Goal: Task Accomplishment & Management: Complete application form

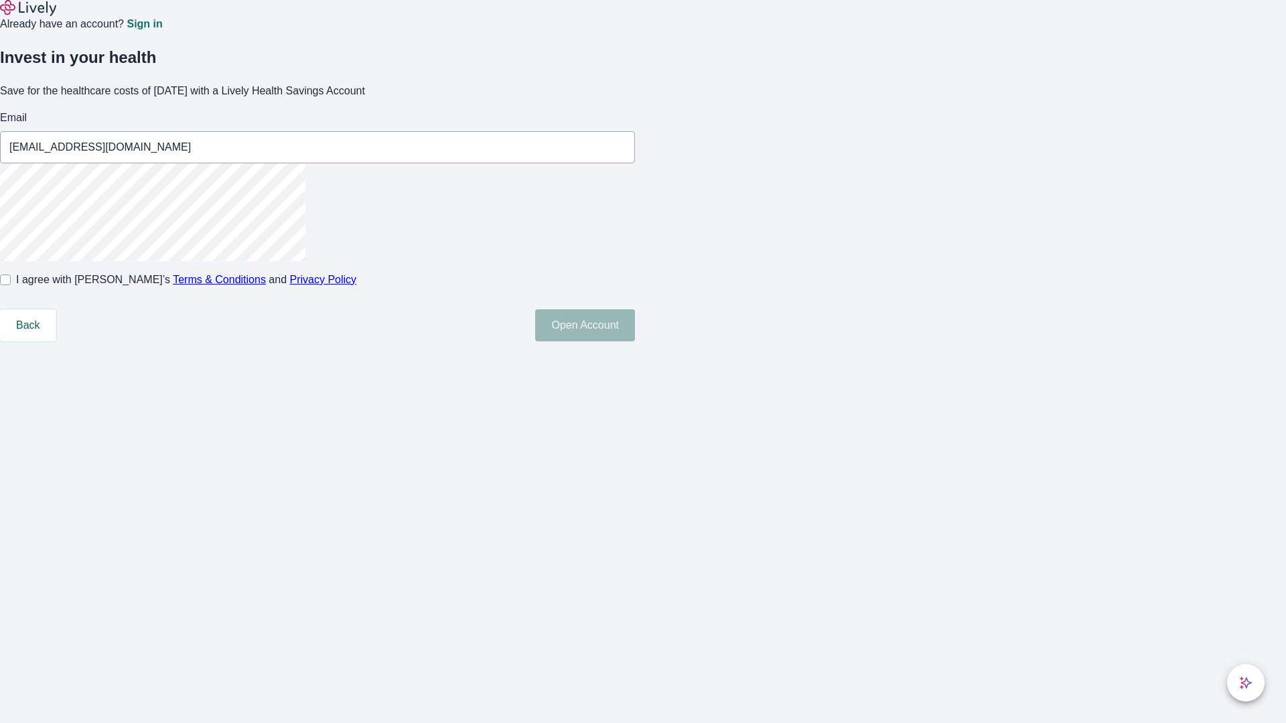
click at [11, 285] on input "I agree with Lively’s Terms & Conditions and Privacy Policy" at bounding box center [5, 280] width 11 height 11
checkbox input "true"
click at [635, 341] on button "Open Account" at bounding box center [585, 325] width 100 height 32
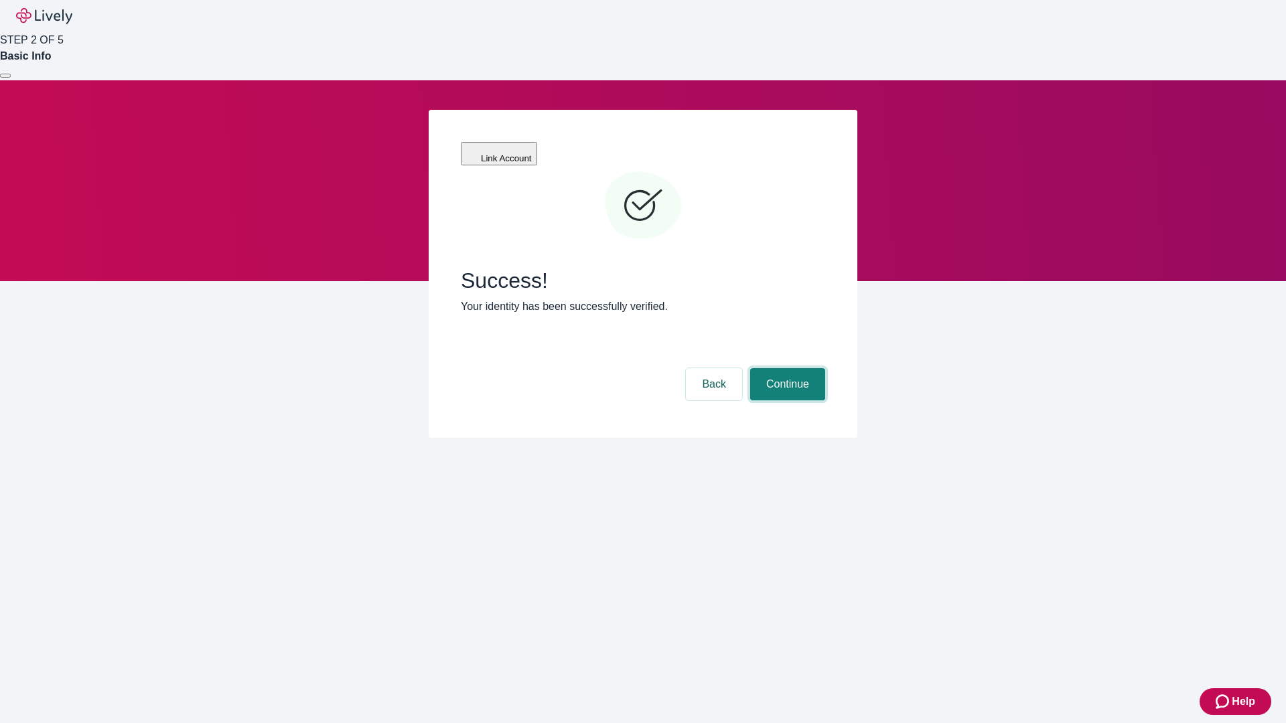
click at [785, 368] on button "Continue" at bounding box center [787, 384] width 75 height 32
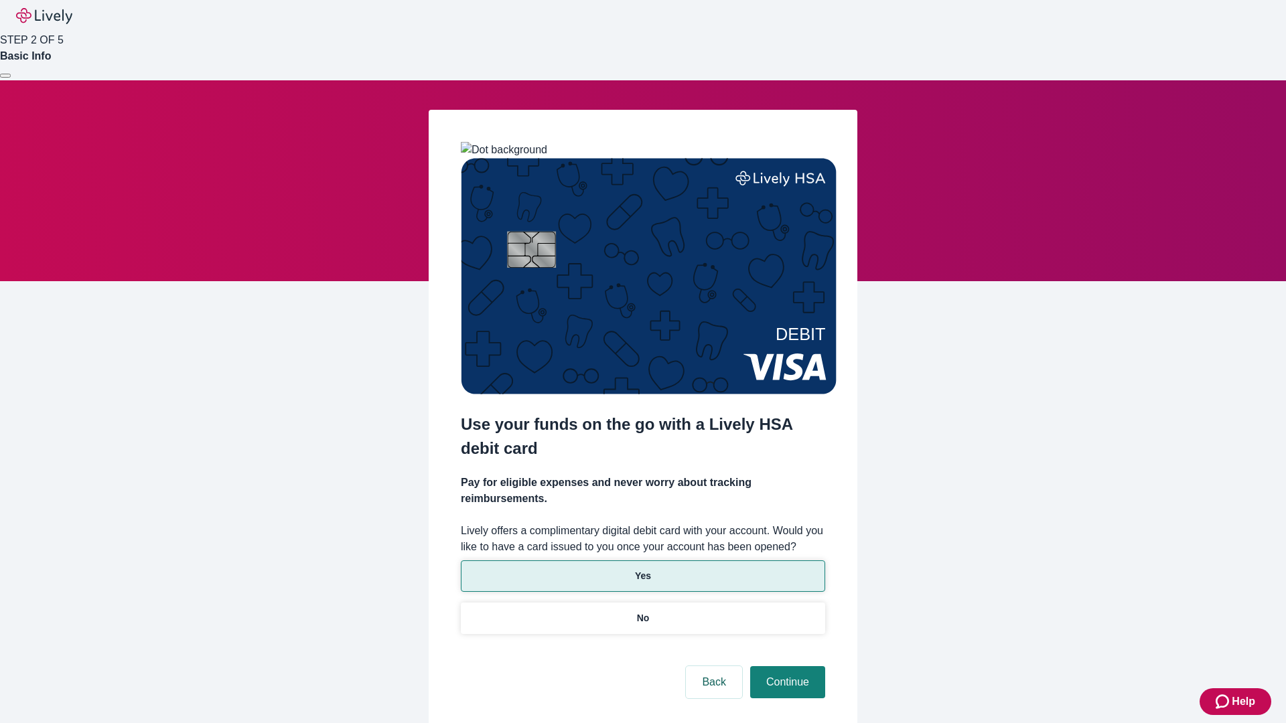
click at [642, 569] on p "Yes" at bounding box center [643, 576] width 16 height 14
click at [785, 666] on button "Continue" at bounding box center [787, 682] width 75 height 32
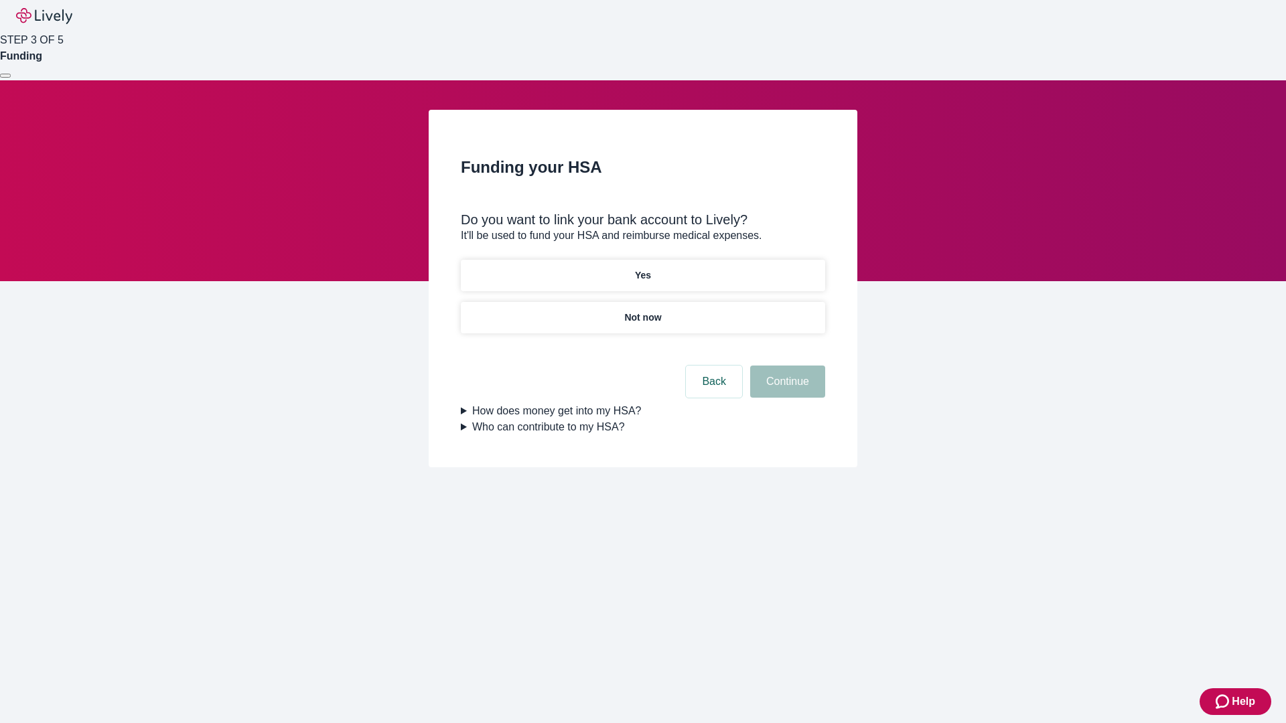
click at [642, 269] on p "Yes" at bounding box center [643, 276] width 16 height 14
click at [785, 366] on button "Continue" at bounding box center [787, 382] width 75 height 32
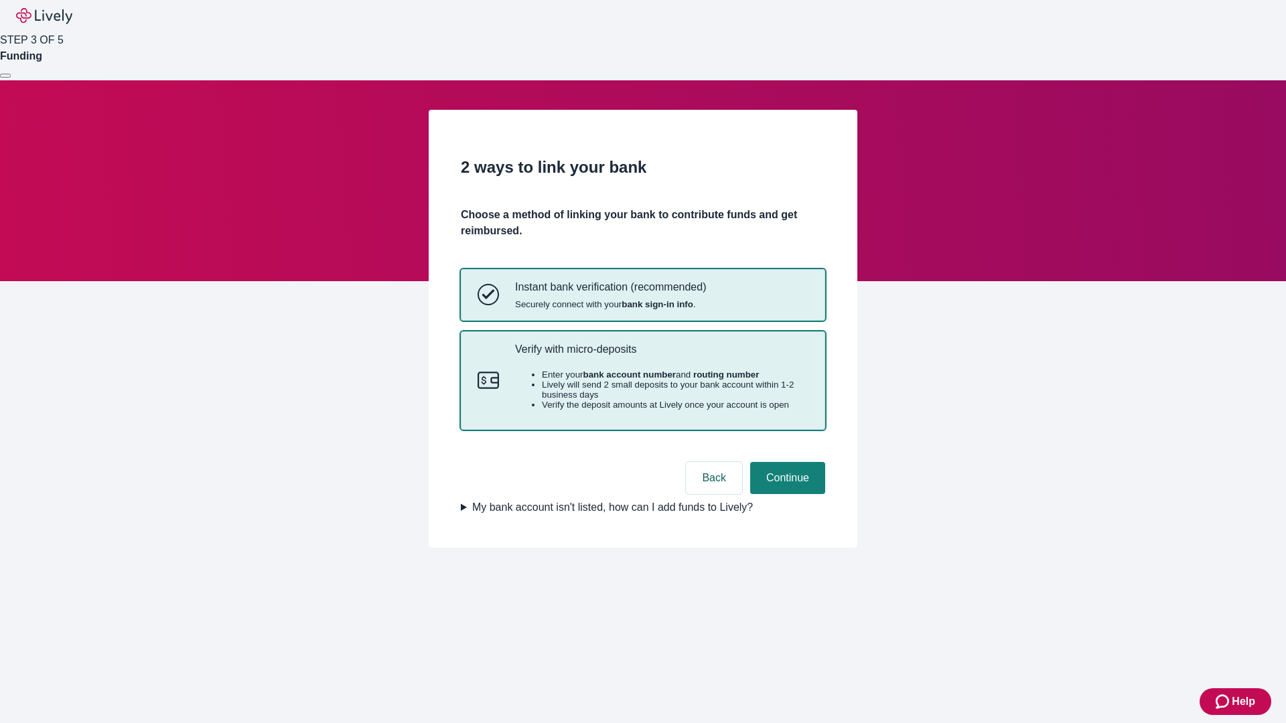
click at [661, 356] on p "Verify with micro-deposits" at bounding box center [661, 349] width 293 height 13
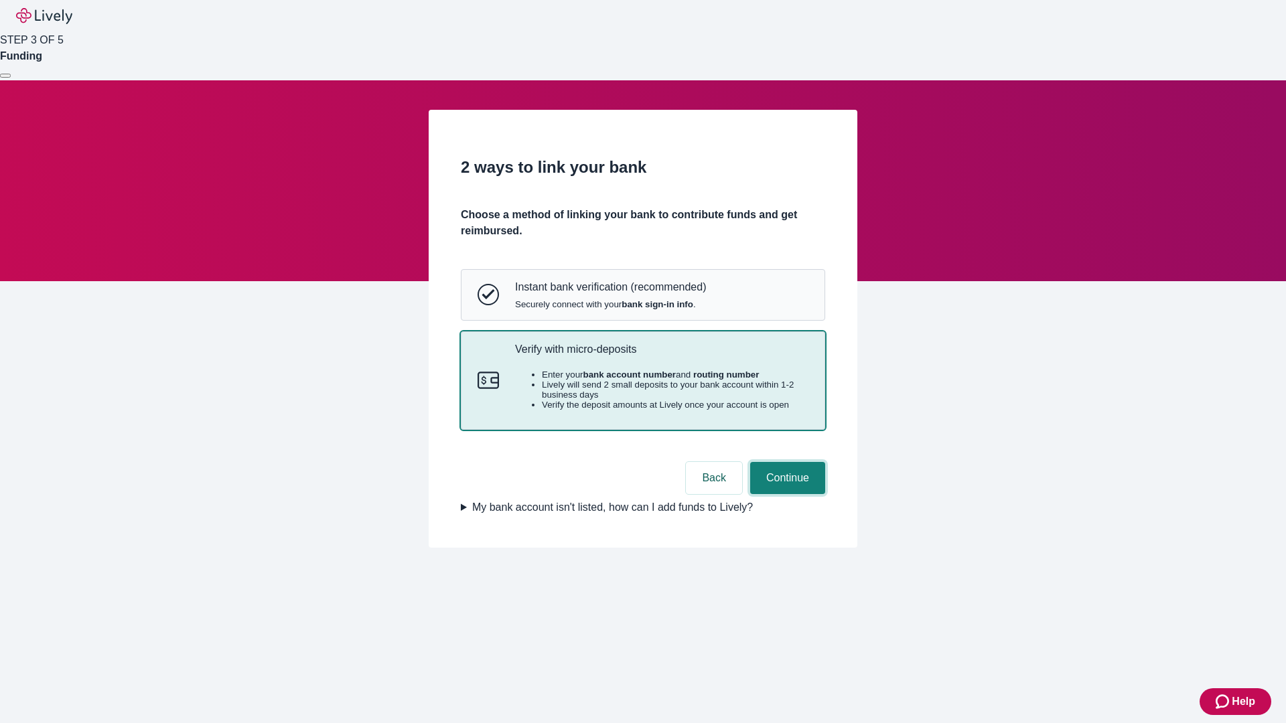
click at [785, 494] on button "Continue" at bounding box center [787, 478] width 75 height 32
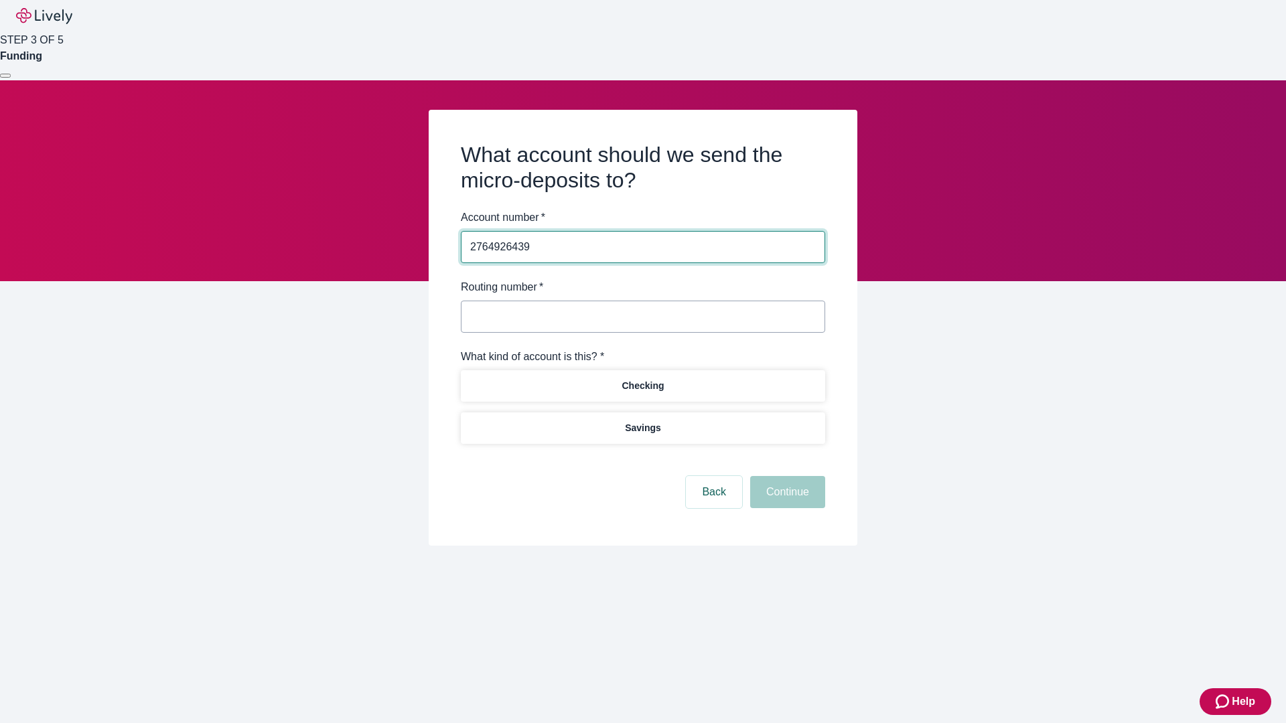
type input "2764926439"
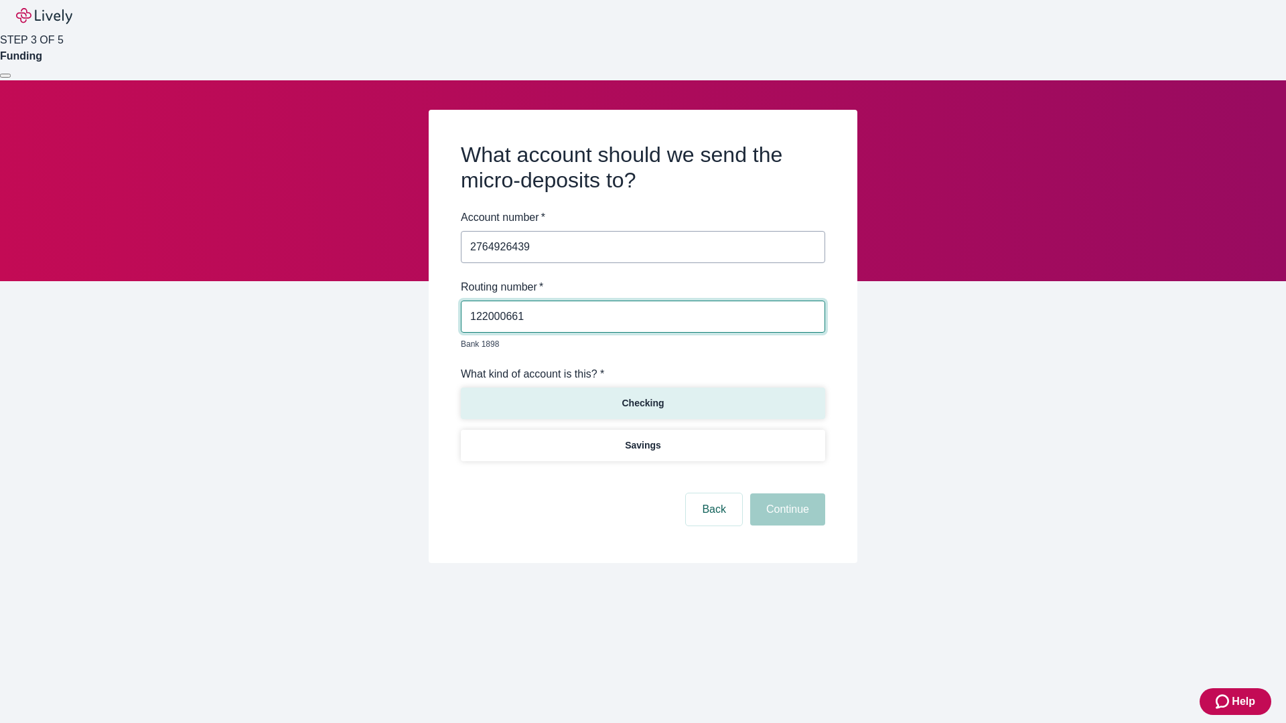
type input "122000661"
click at [642, 396] on p "Checking" at bounding box center [642, 403] width 42 height 14
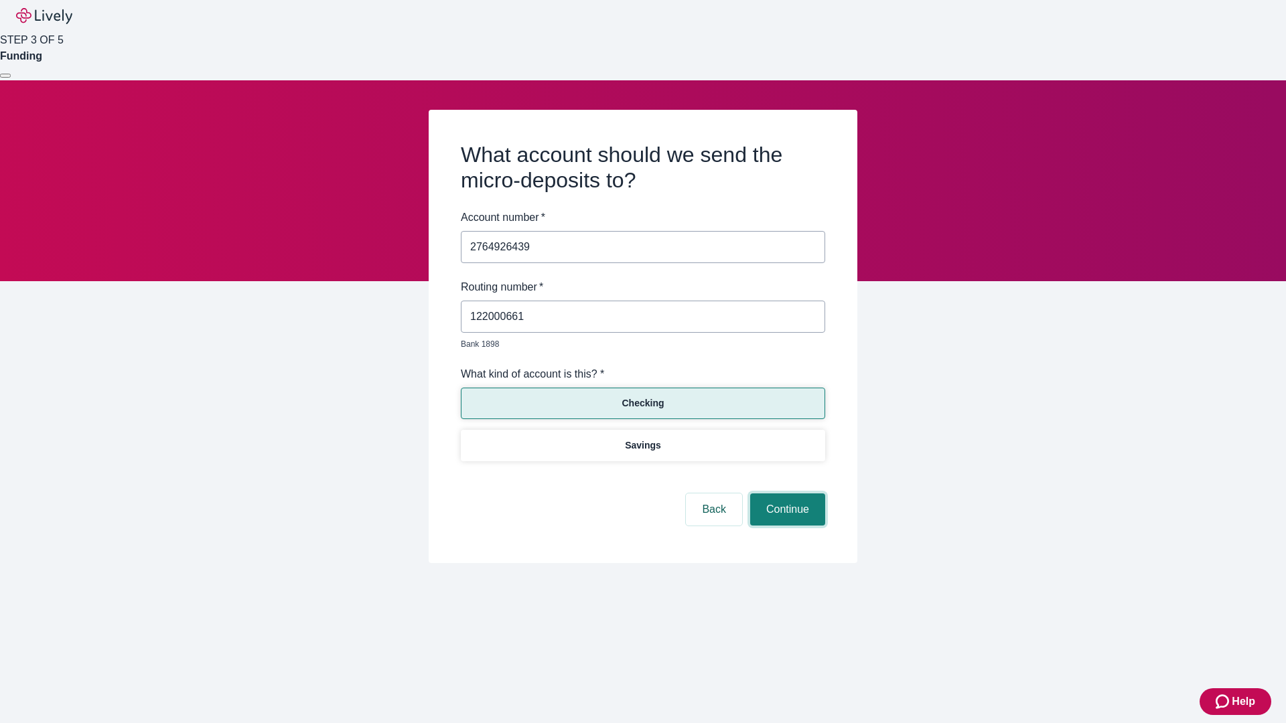
click at [785, 494] on button "Continue" at bounding box center [787, 509] width 75 height 32
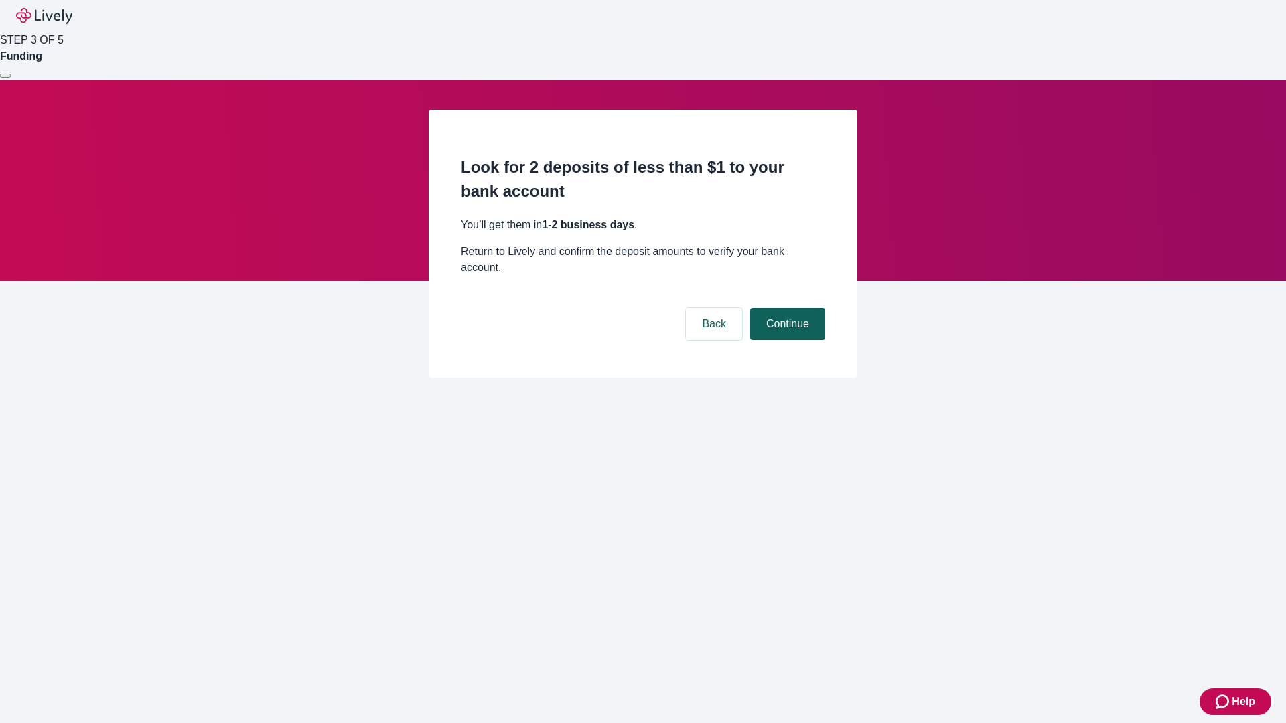
click at [785, 308] on button "Continue" at bounding box center [787, 324] width 75 height 32
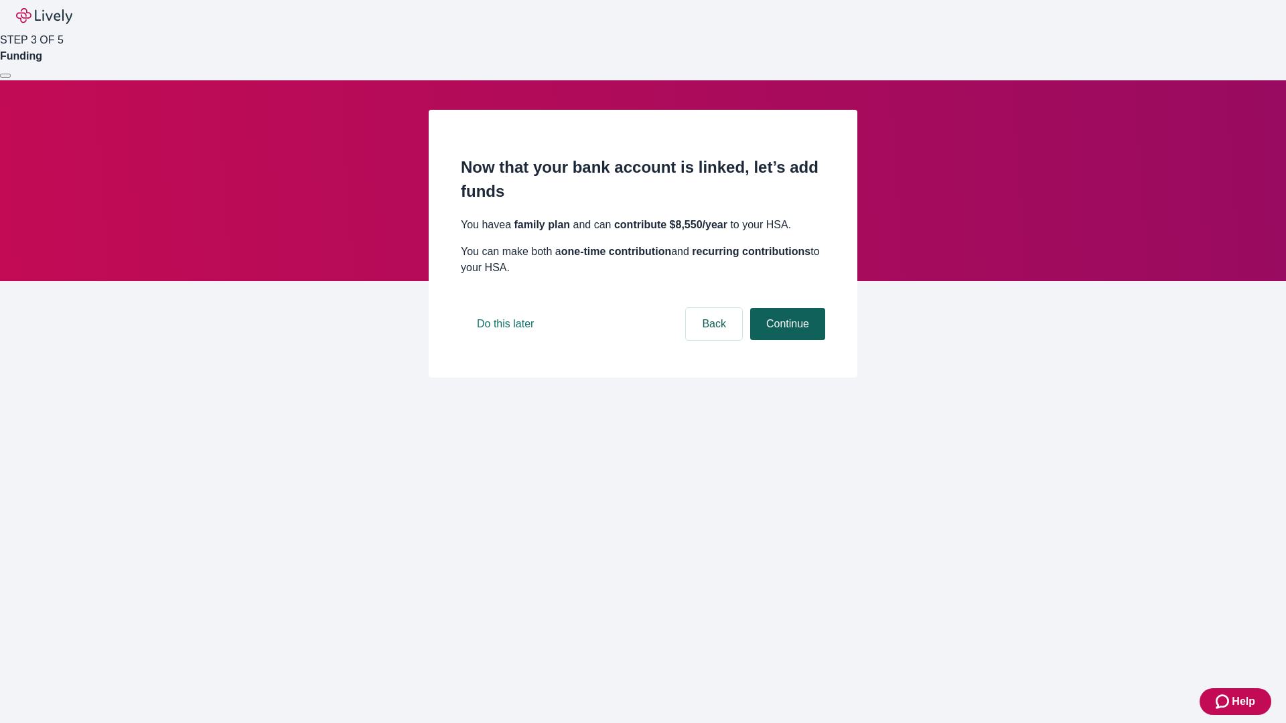
click at [785, 340] on button "Continue" at bounding box center [787, 324] width 75 height 32
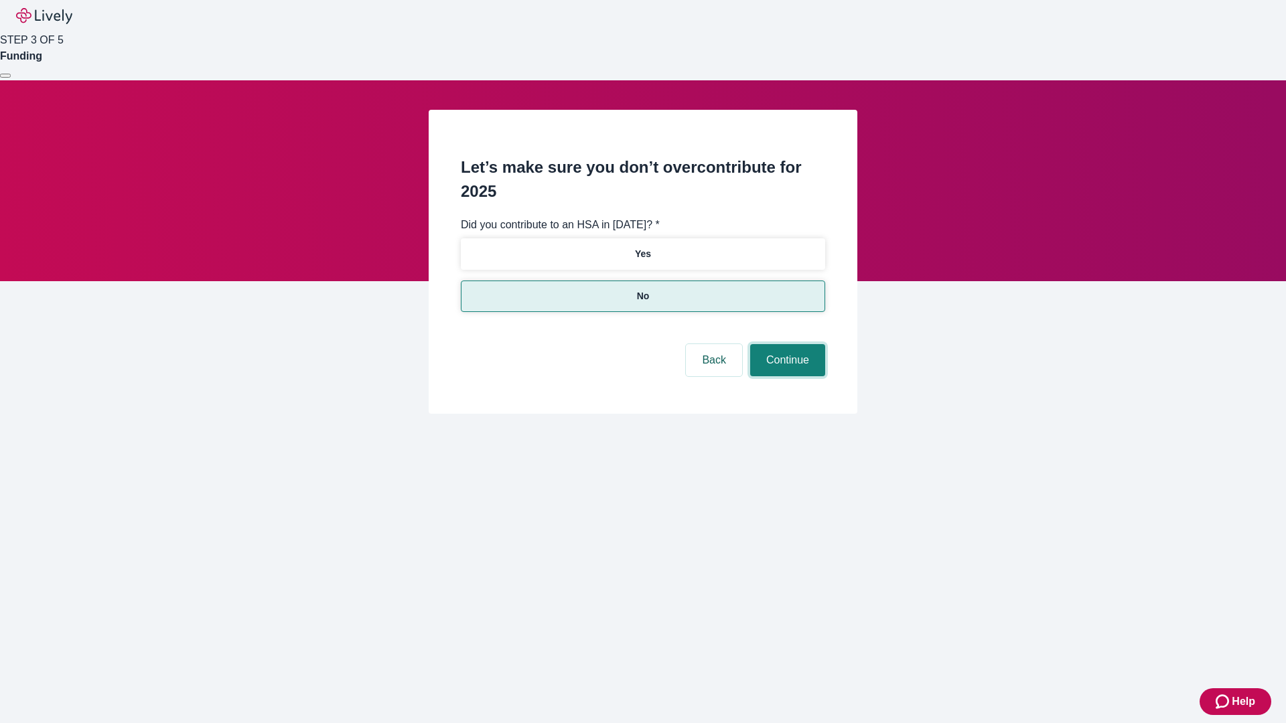
click at [785, 344] on button "Continue" at bounding box center [787, 360] width 75 height 32
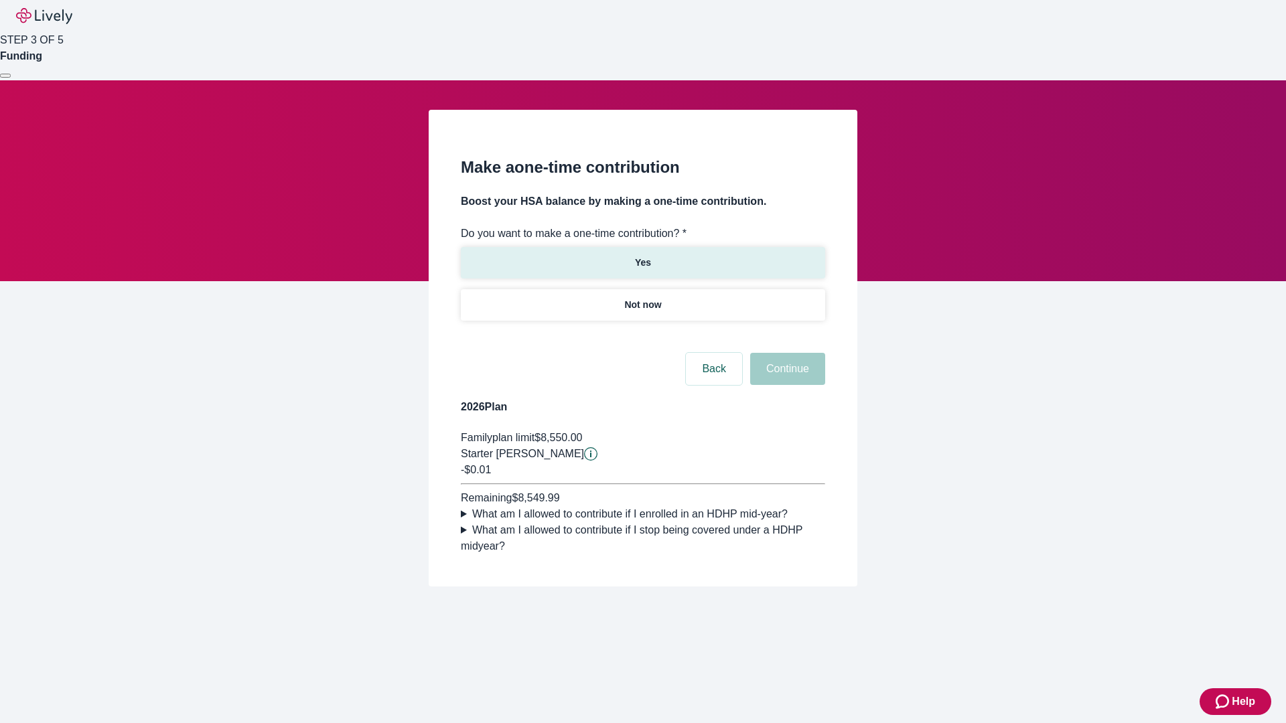
click at [642, 256] on p "Yes" at bounding box center [643, 263] width 16 height 14
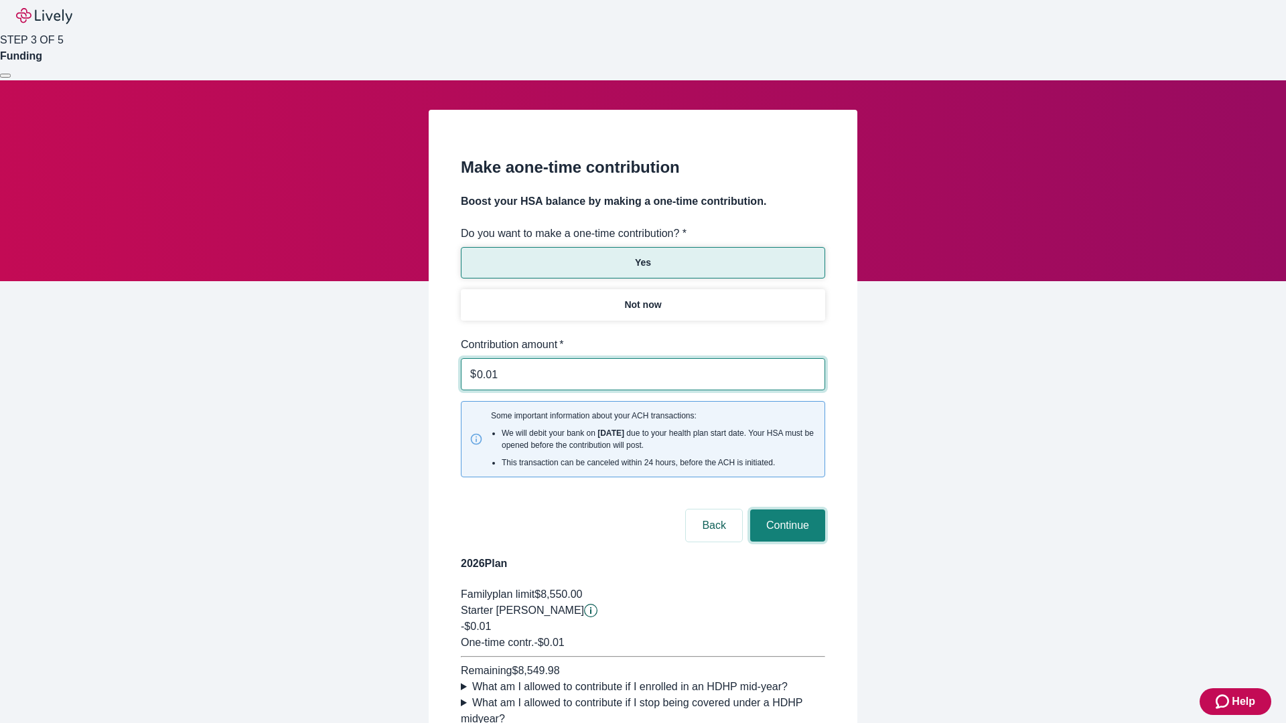
click at [785, 510] on button "Continue" at bounding box center [787, 526] width 75 height 32
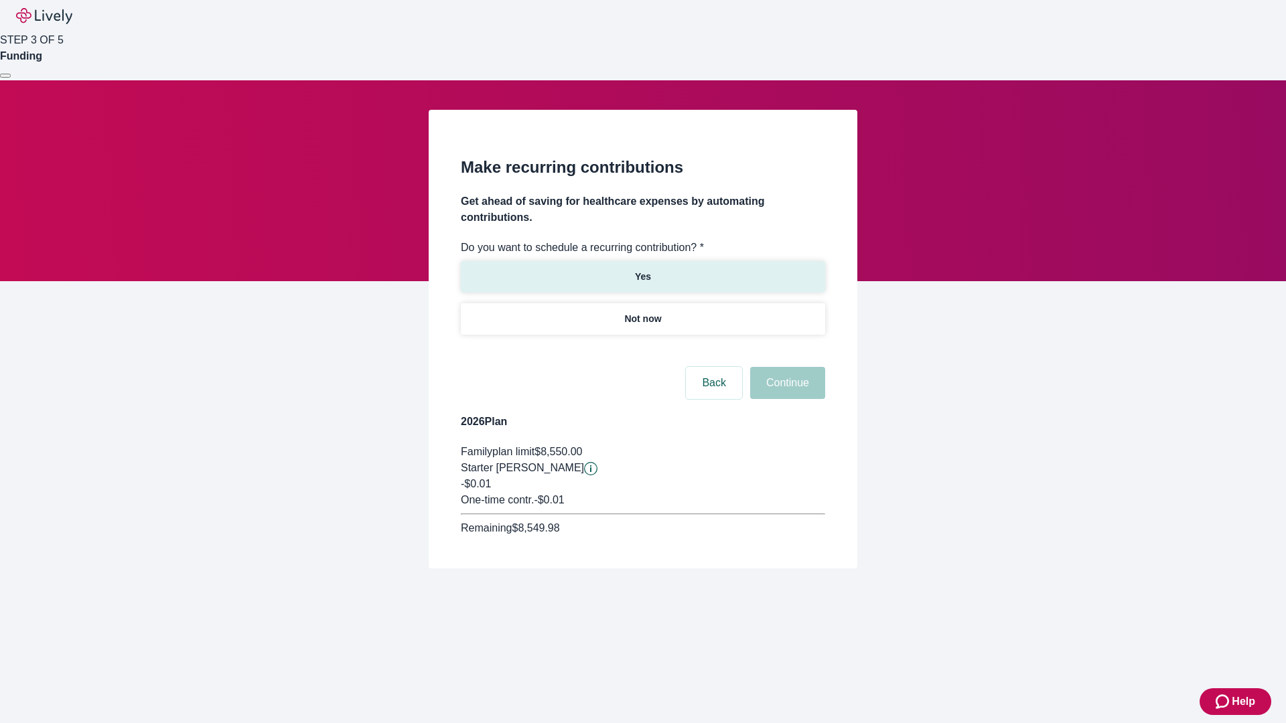
click at [642, 270] on p "Yes" at bounding box center [643, 277] width 16 height 14
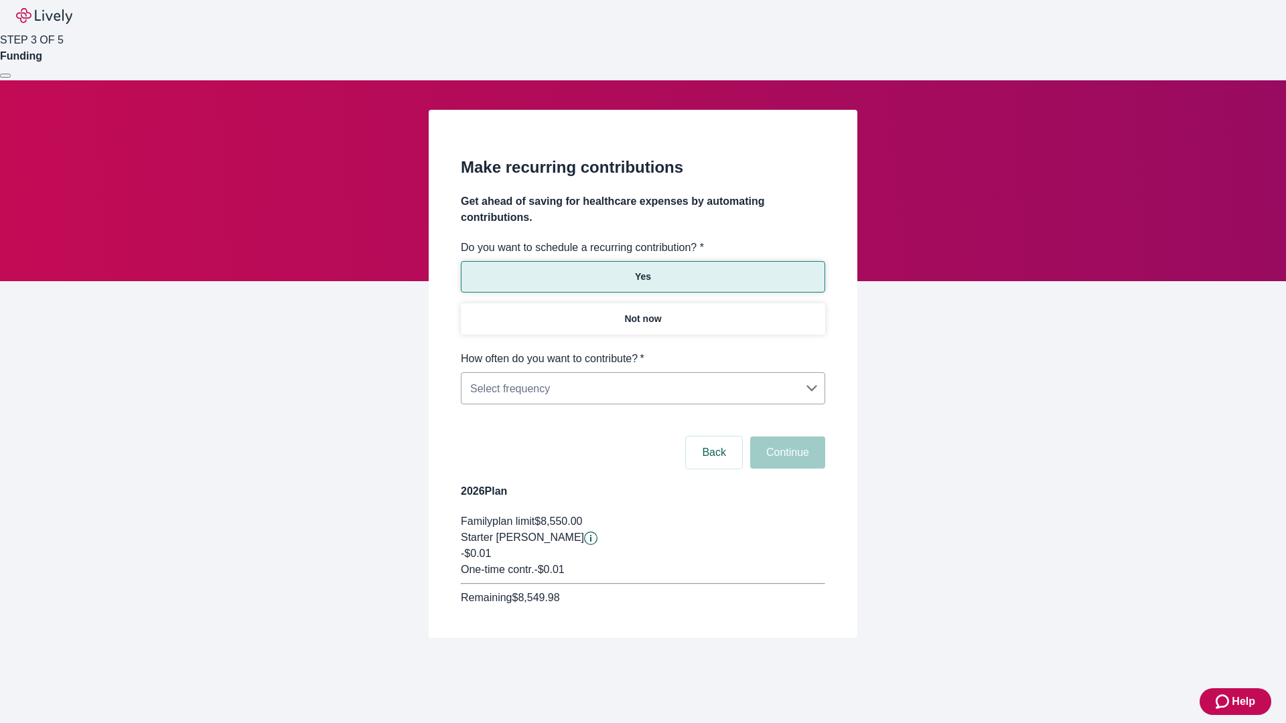
click at [642, 351] on body "Help STEP 3 OF 5 Funding Make recurring contributions Get ahead of saving for h…" at bounding box center [643, 351] width 1286 height 702
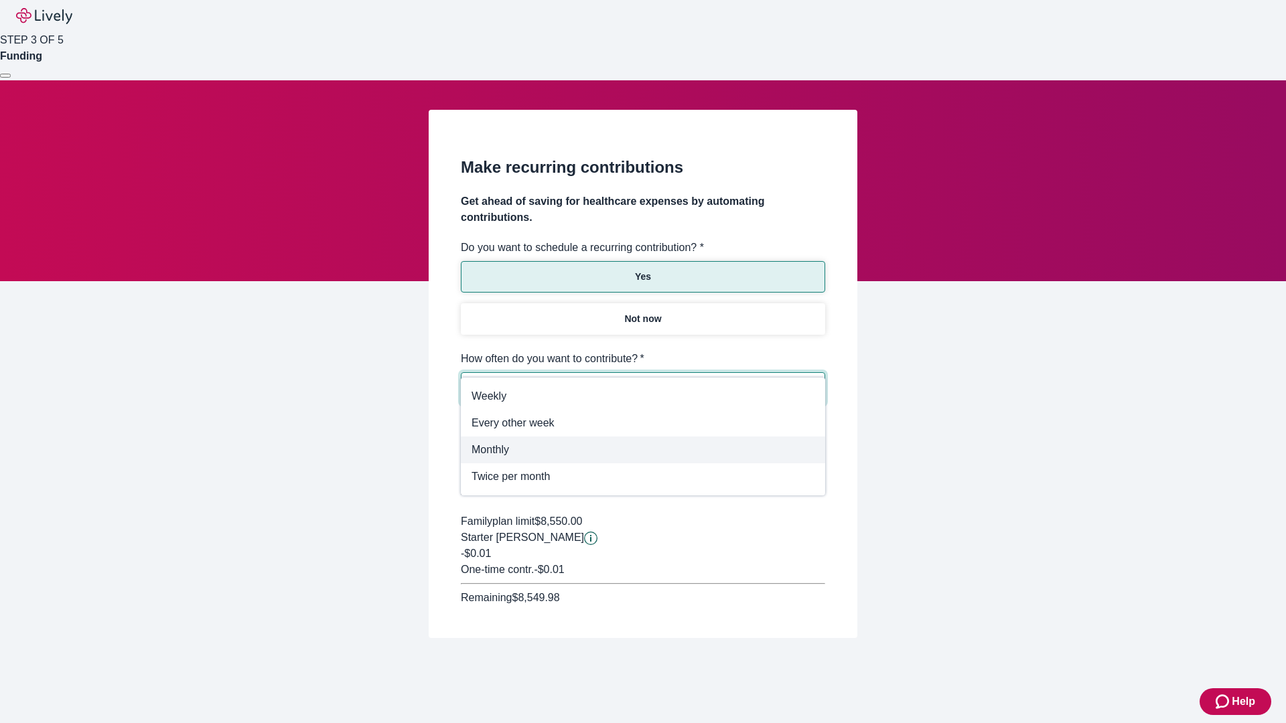
click at [643, 450] on span "Monthly" at bounding box center [642, 450] width 343 height 16
type input "Monthly"
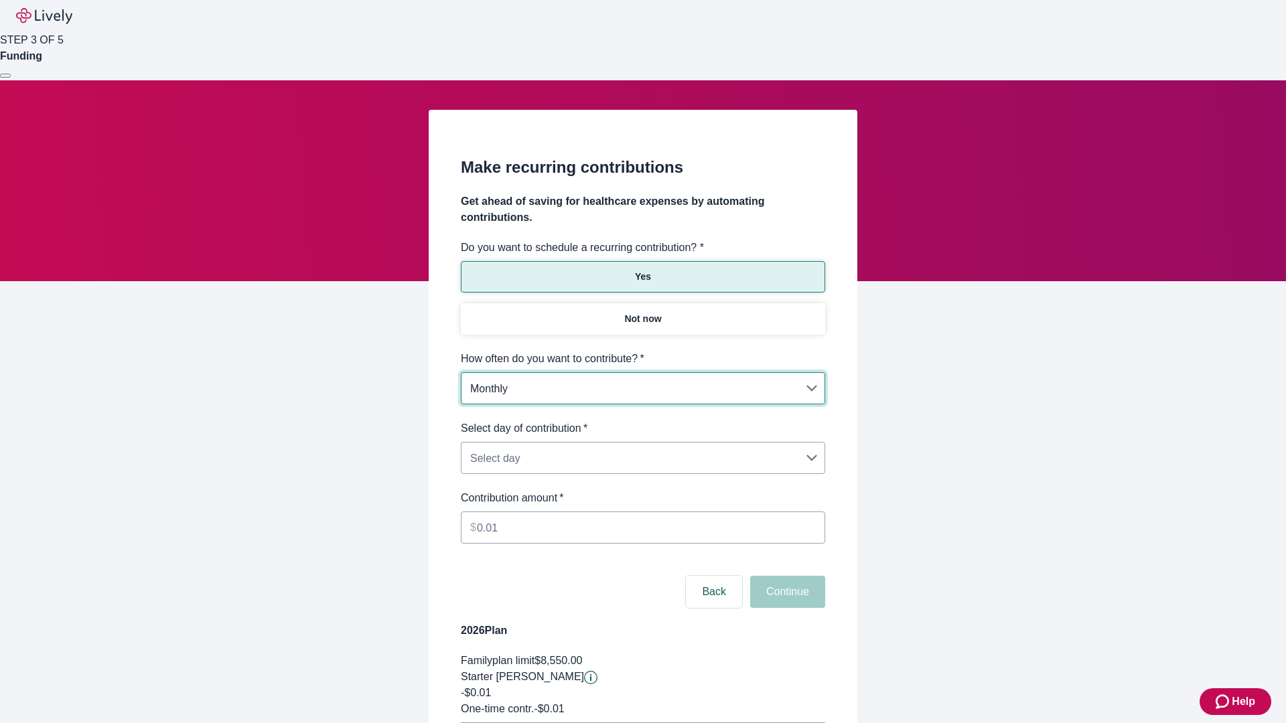
click at [642, 421] on body "Help STEP 3 OF 5 Funding Make recurring contributions Get ahead of saving for h…" at bounding box center [643, 421] width 1286 height 842
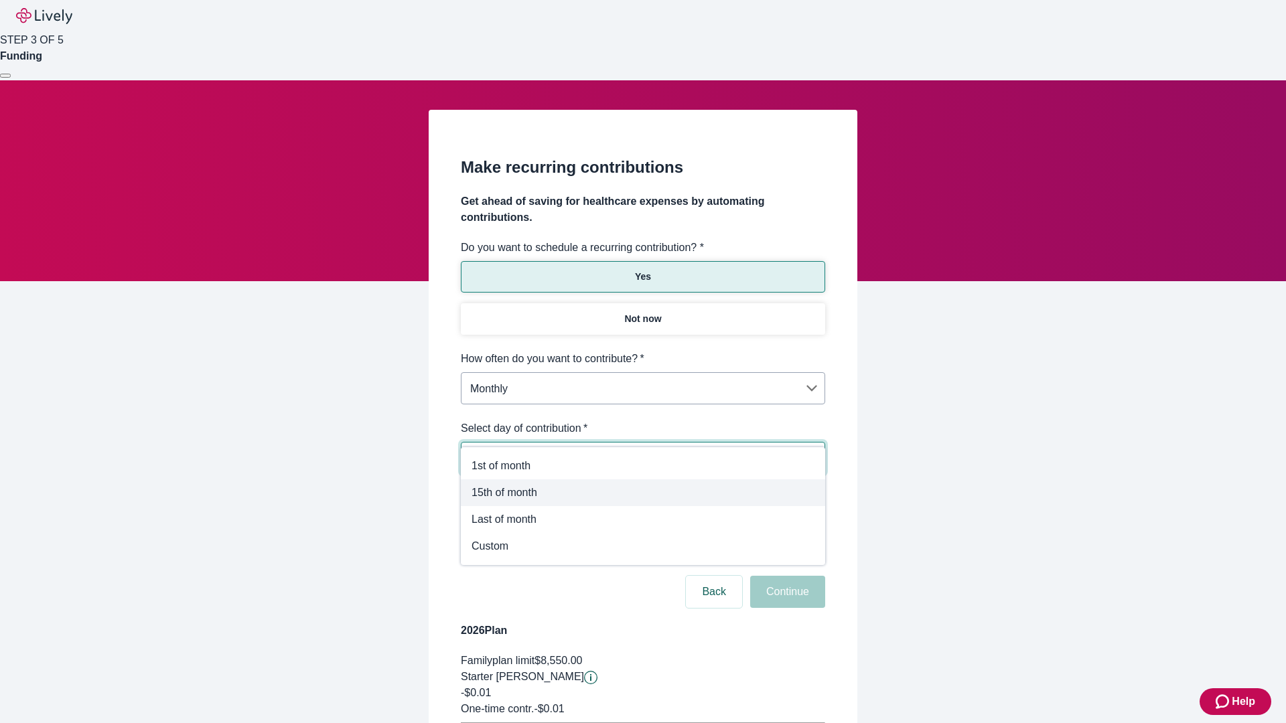
click at [643, 493] on span "15th of month" at bounding box center [642, 493] width 343 height 16
type input "Monthly15th"
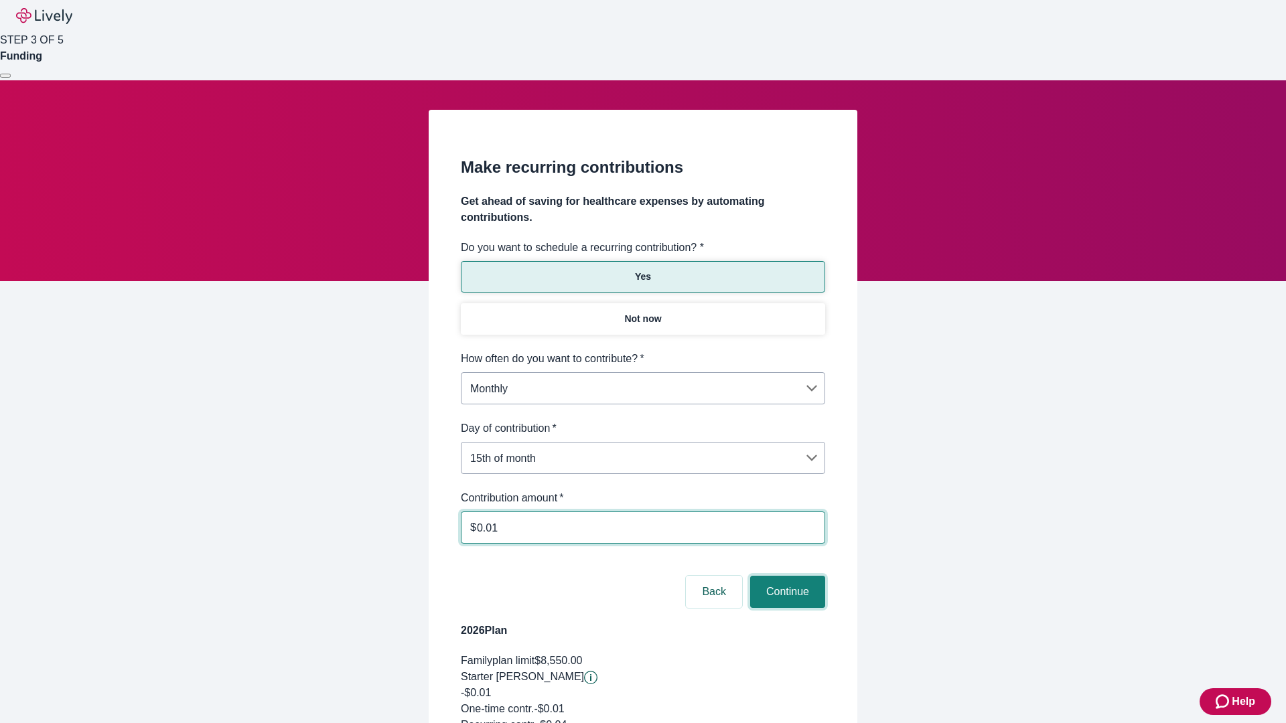
click at [785, 576] on button "Continue" at bounding box center [787, 592] width 75 height 32
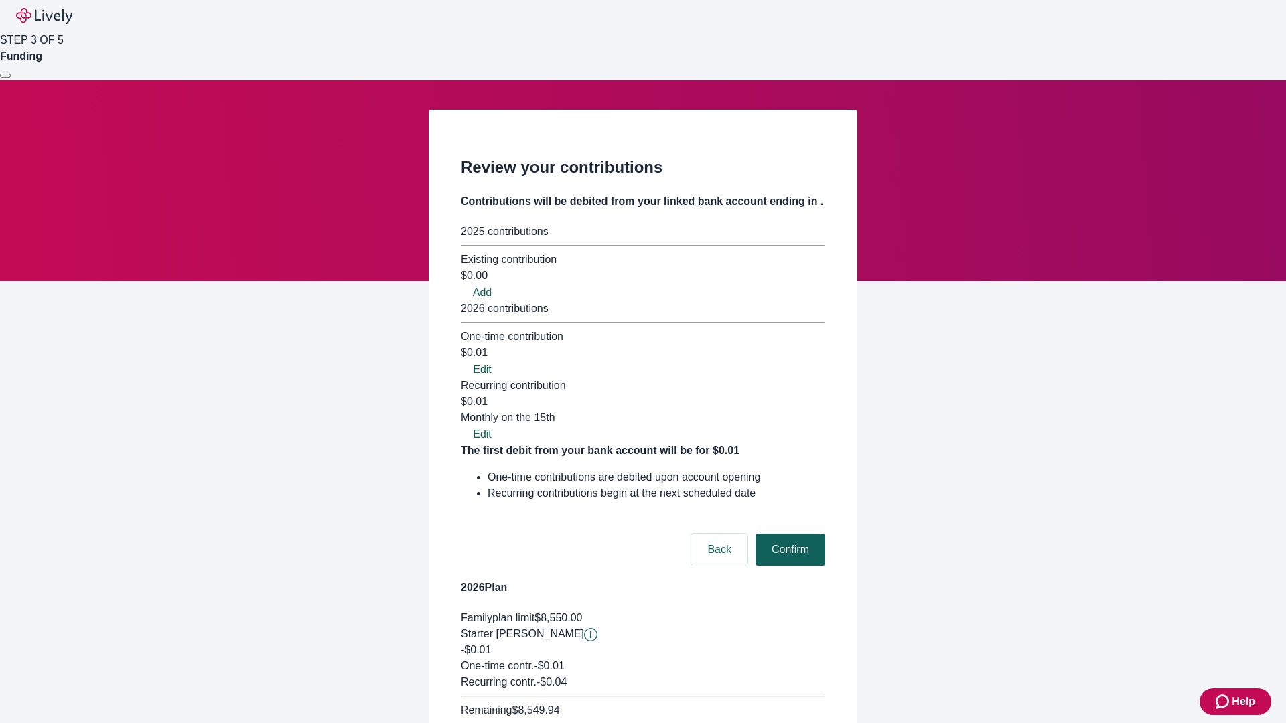
click at [788, 534] on button "Confirm" at bounding box center [790, 550] width 70 height 32
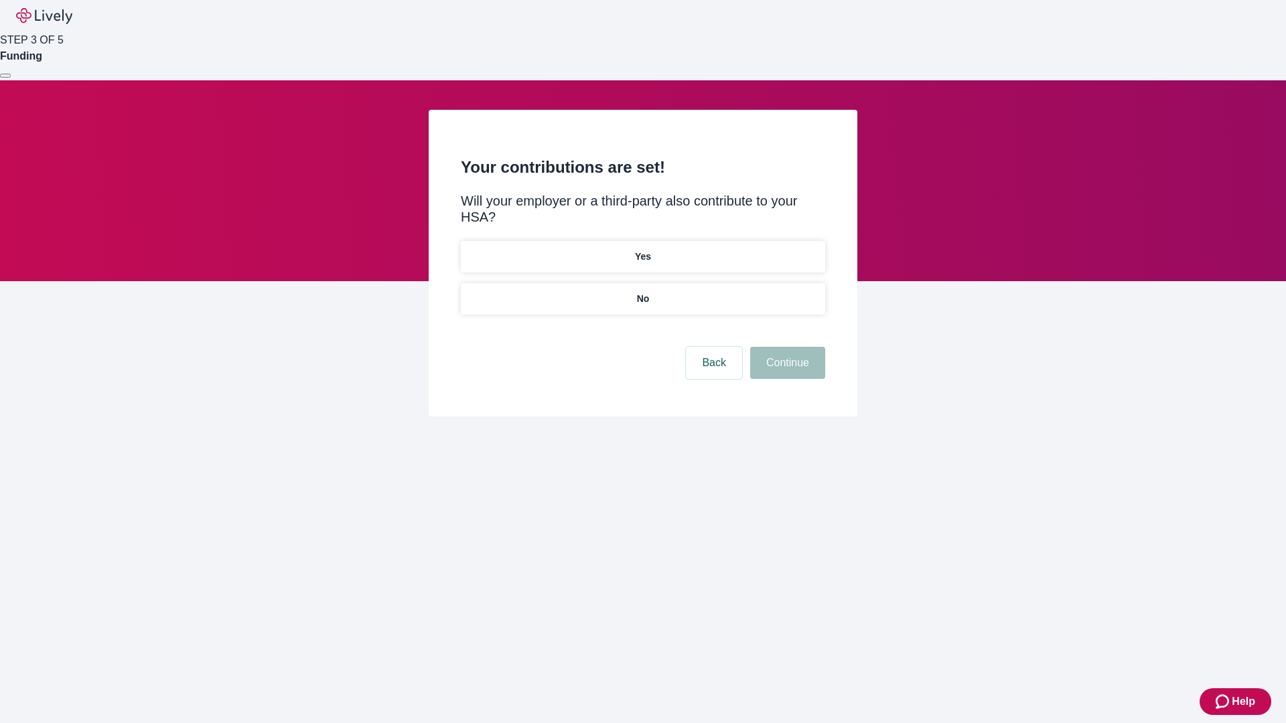
click at [642, 250] on p "Yes" at bounding box center [643, 257] width 16 height 14
click at [785, 347] on button "Continue" at bounding box center [787, 363] width 75 height 32
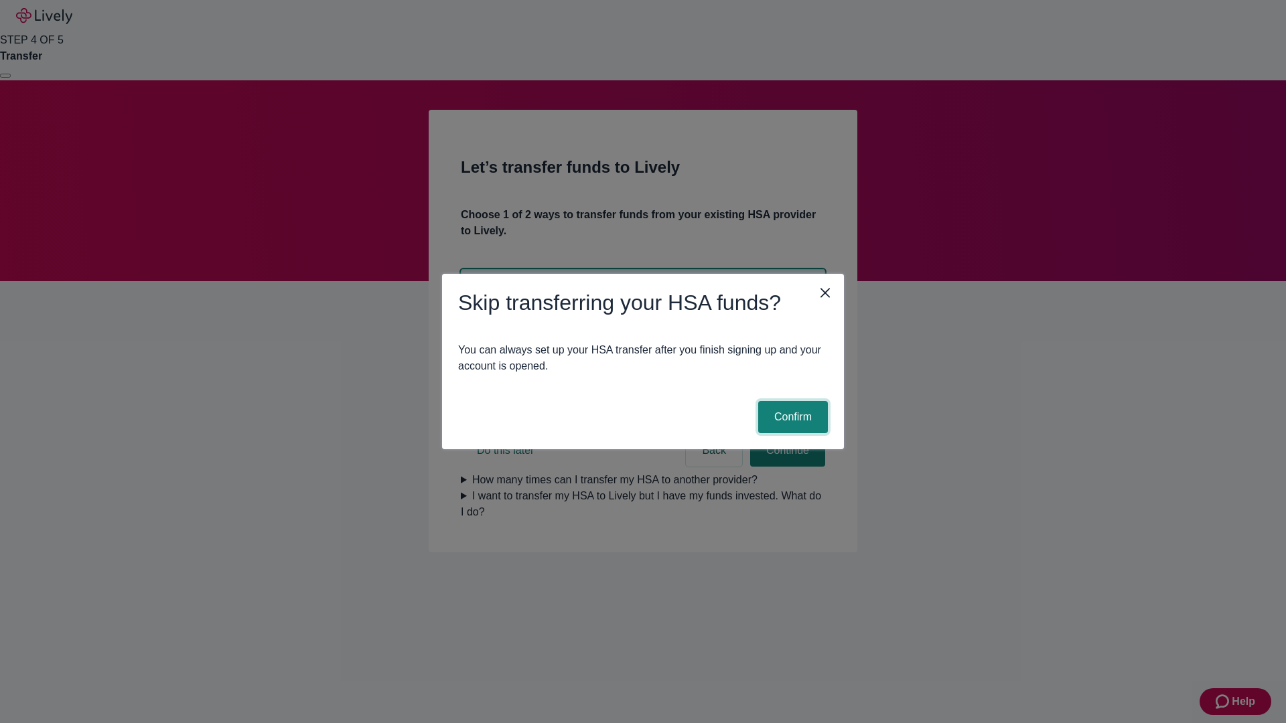
click at [791, 417] on button "Confirm" at bounding box center [793, 417] width 70 height 32
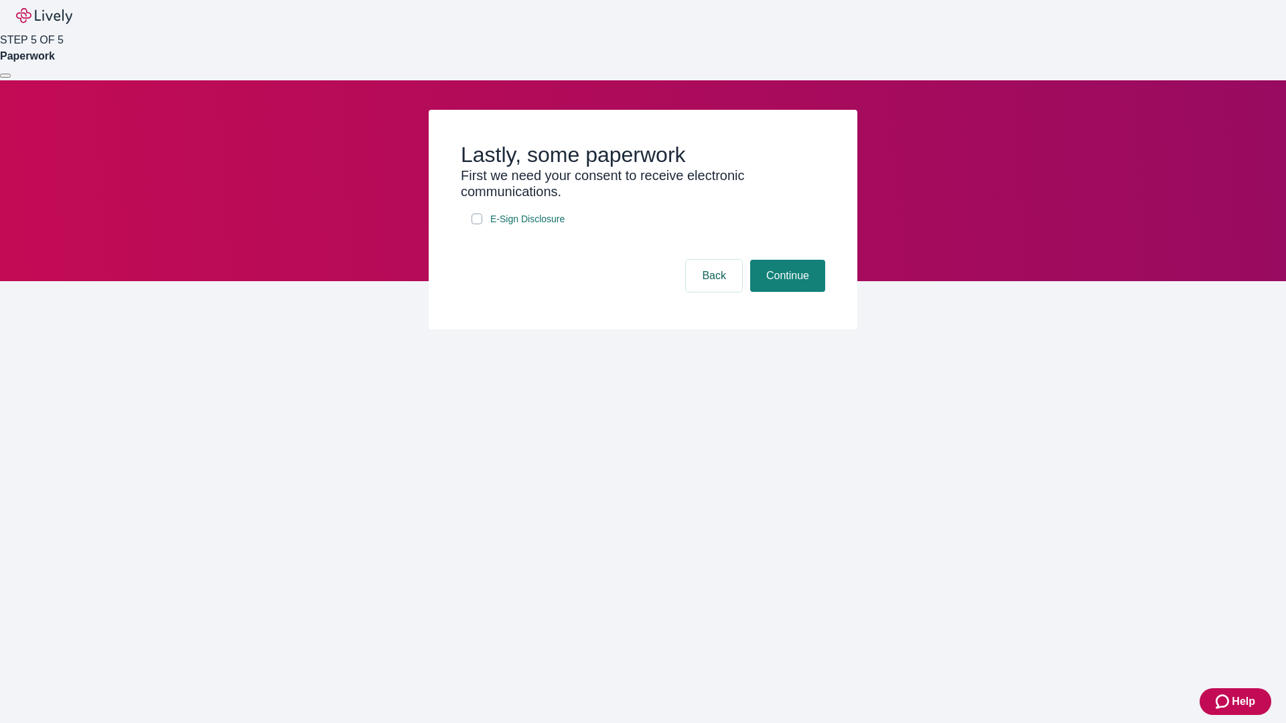
click at [477, 224] on input "E-Sign Disclosure" at bounding box center [476, 219] width 11 height 11
checkbox input "true"
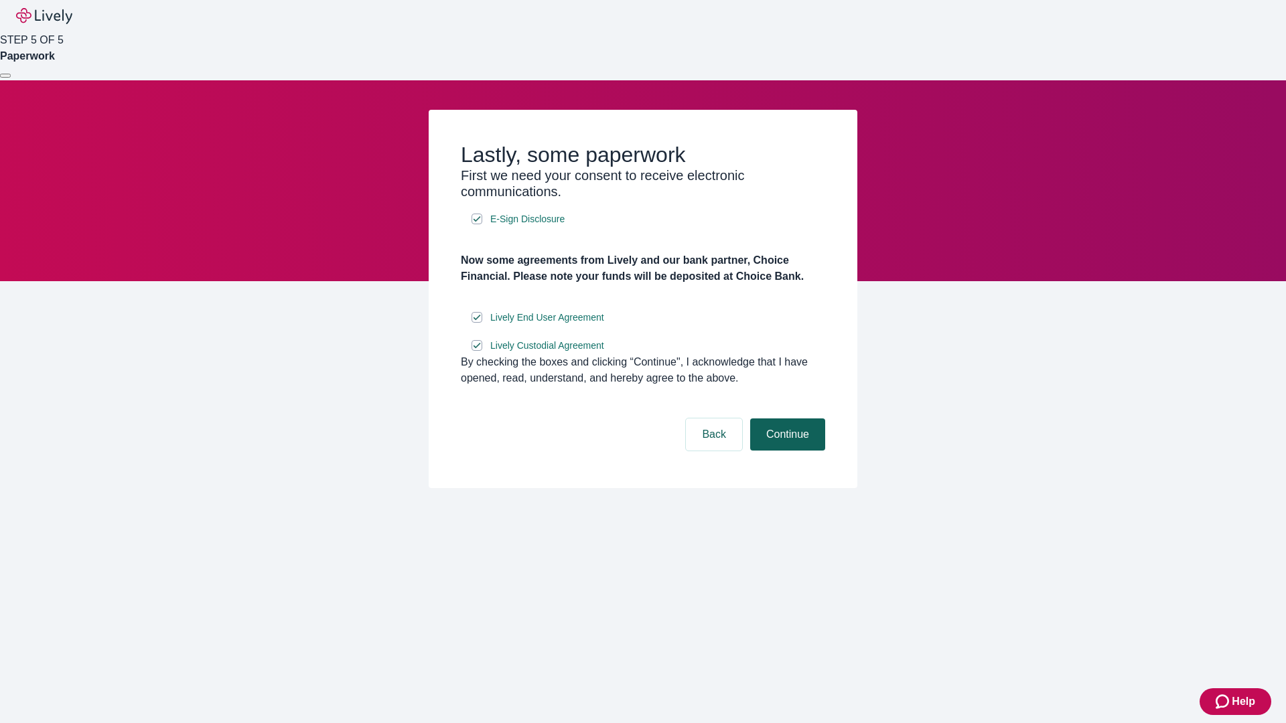
click at [785, 451] on button "Continue" at bounding box center [787, 435] width 75 height 32
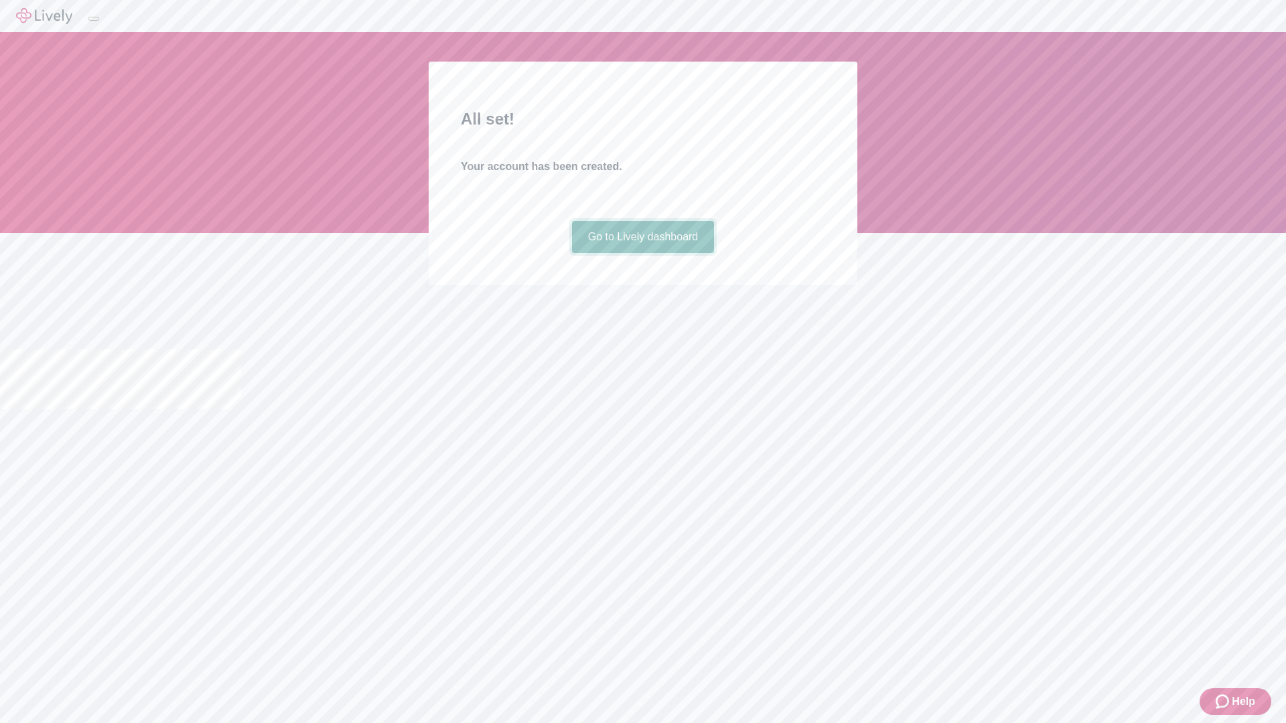
click at [642, 253] on link "Go to Lively dashboard" at bounding box center [643, 237] width 143 height 32
